Goal: Task Accomplishment & Management: Use online tool/utility

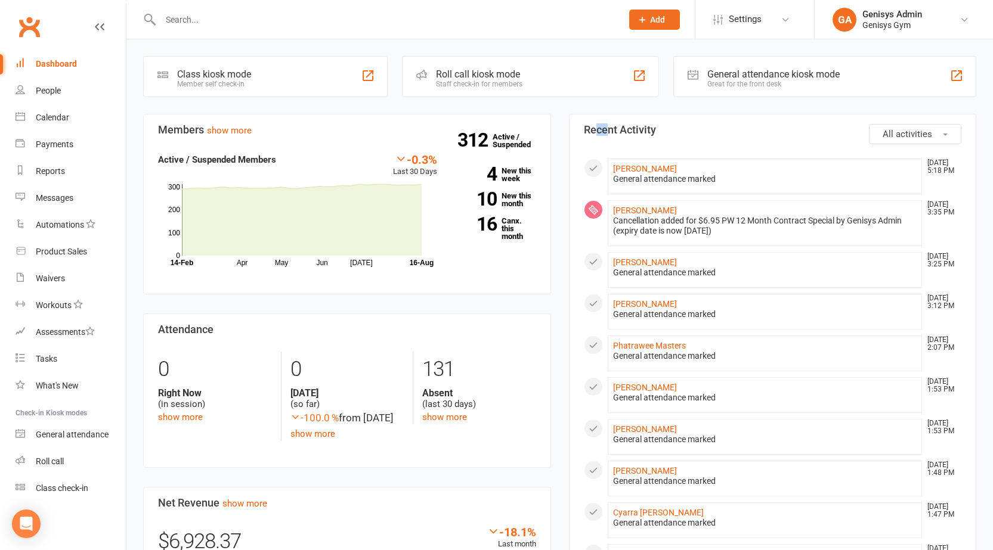
drag, startPoint x: 604, startPoint y: 111, endPoint x: 590, endPoint y: 113, distance: 13.8
click at [734, 70] on div "General attendance kiosk mode" at bounding box center [773, 74] width 132 height 11
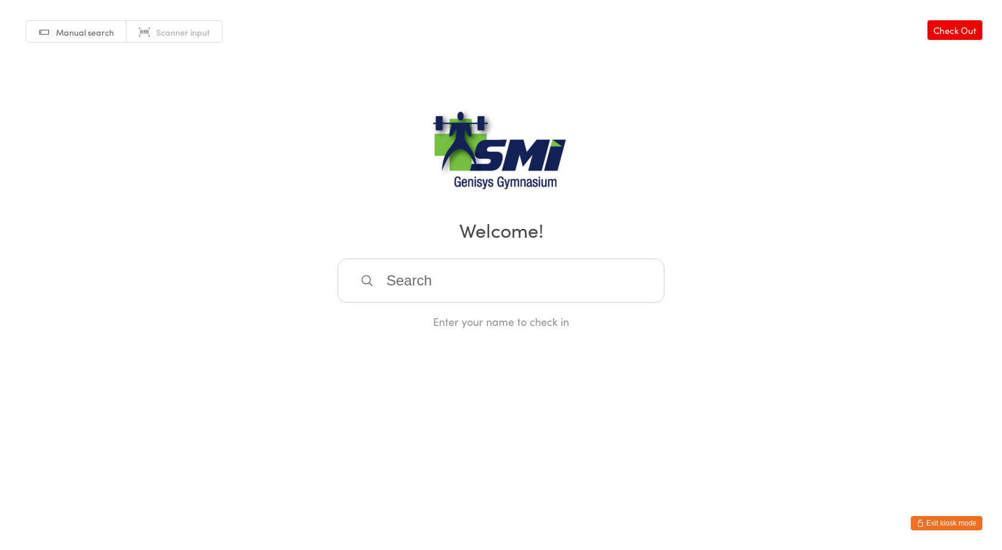
click at [162, 25] on link "Scanner input" at bounding box center [173, 32] width 95 height 23
type input "21571311047"
